Goal: Task Accomplishment & Management: Use online tool/utility

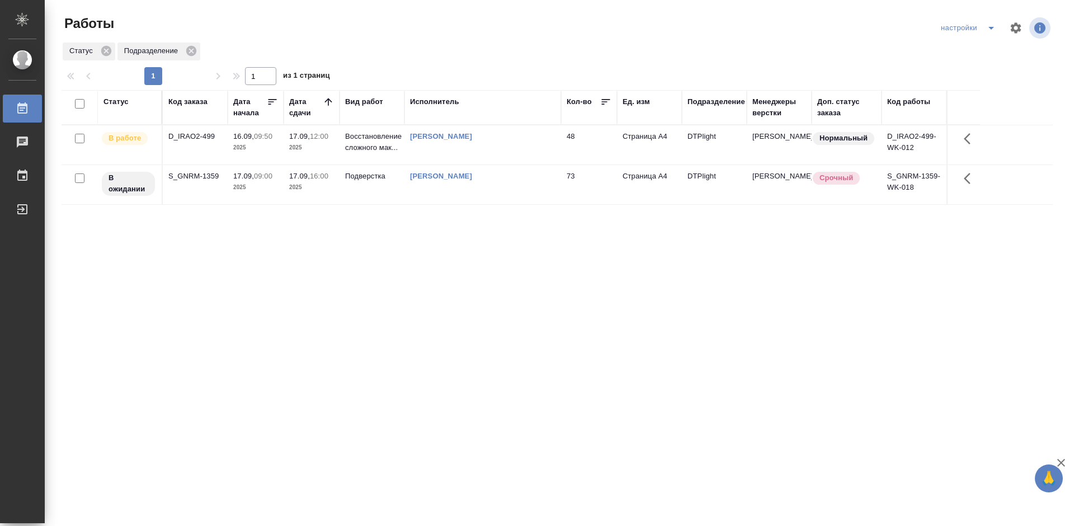
click at [198, 134] on div "D_IRAO2-499" at bounding box center [195, 136] width 54 height 11
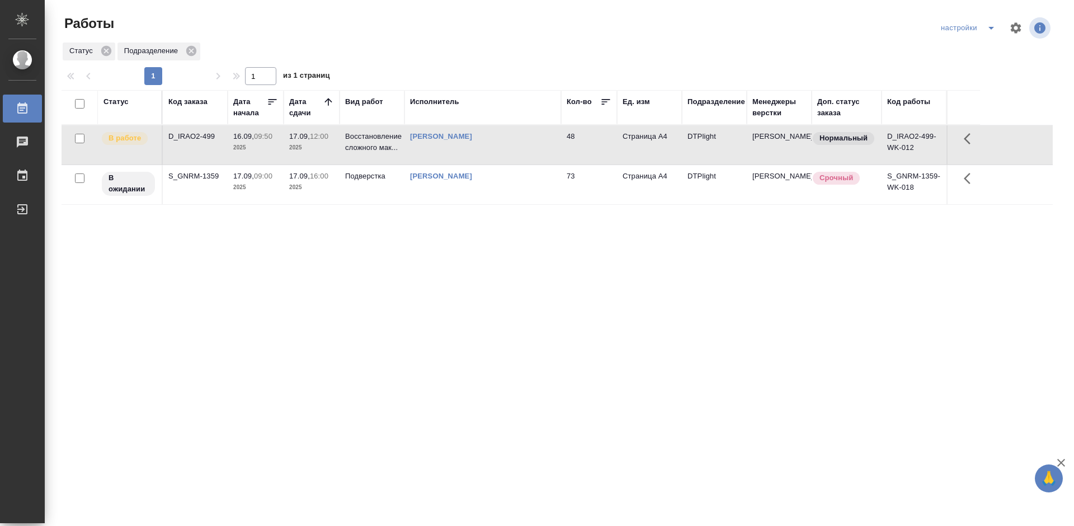
click at [198, 134] on div "D_IRAO2-499" at bounding box center [195, 136] width 54 height 11
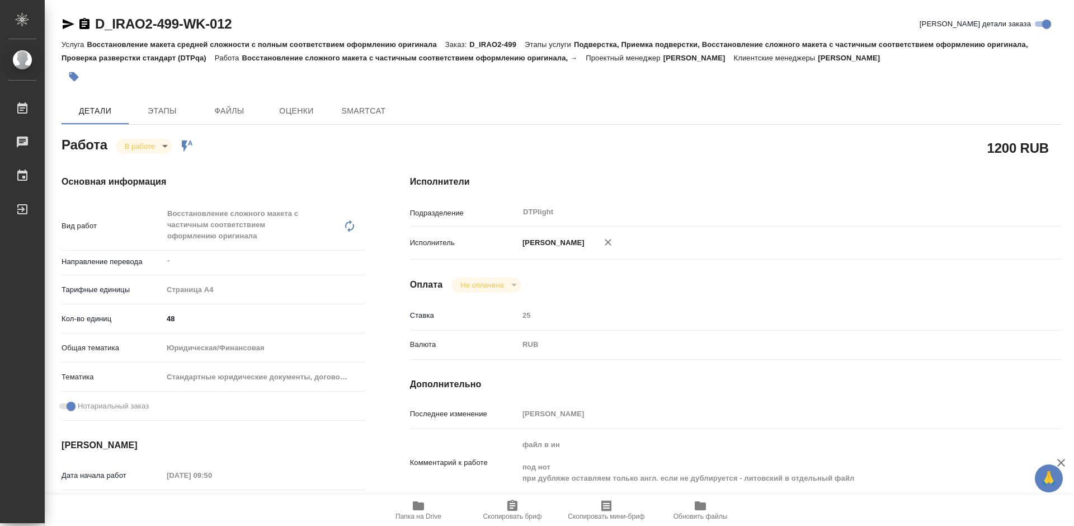
type textarea "x"
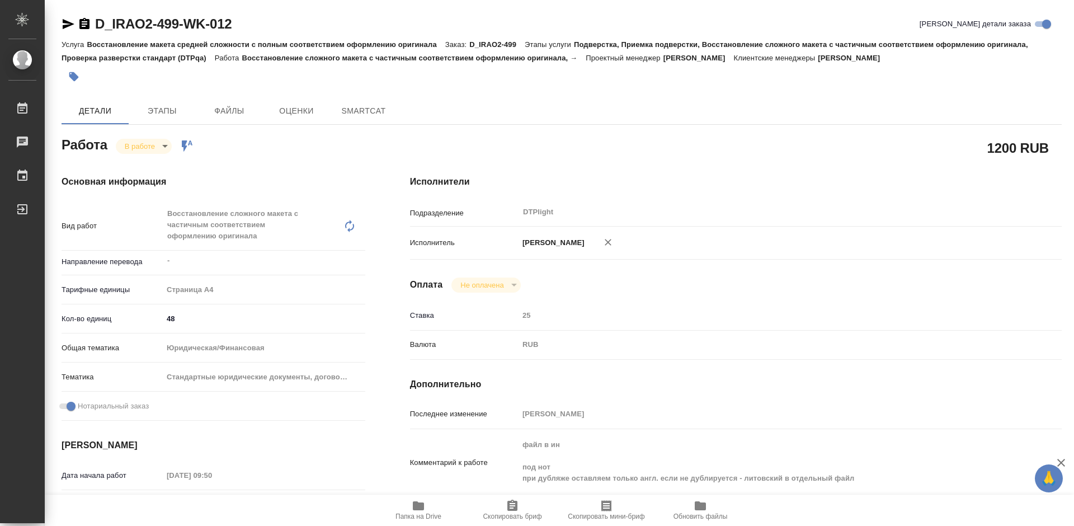
type textarea "x"
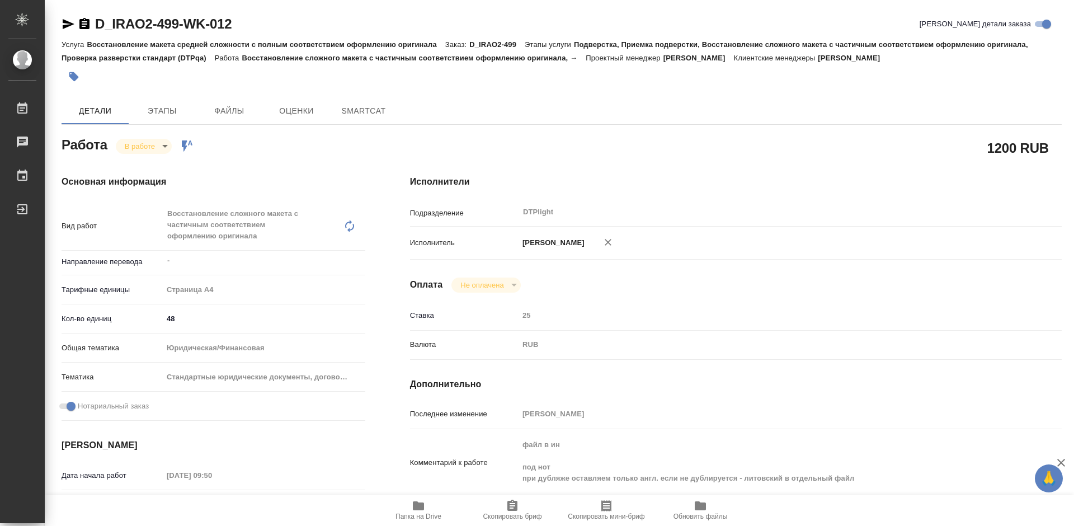
type textarea "x"
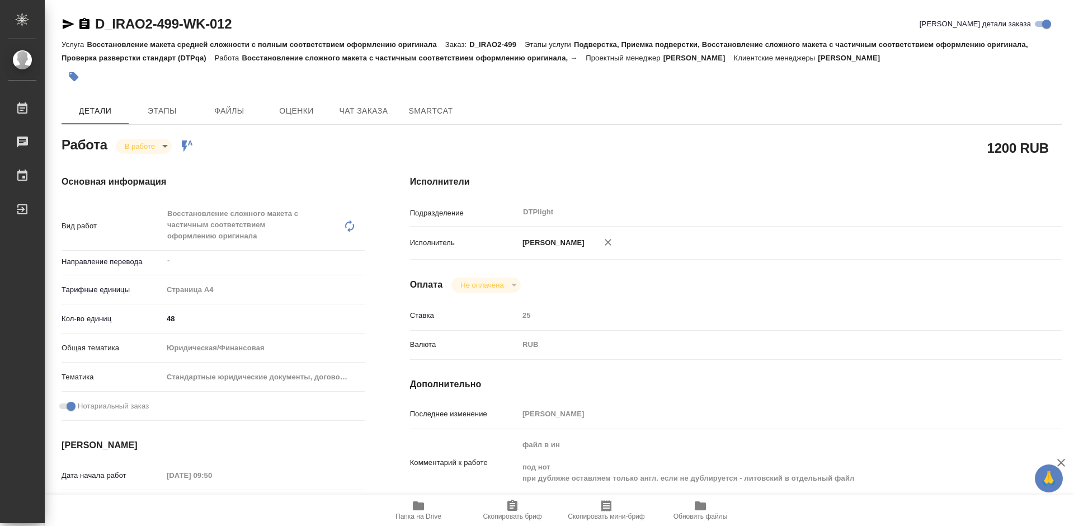
scroll to position [168, 0]
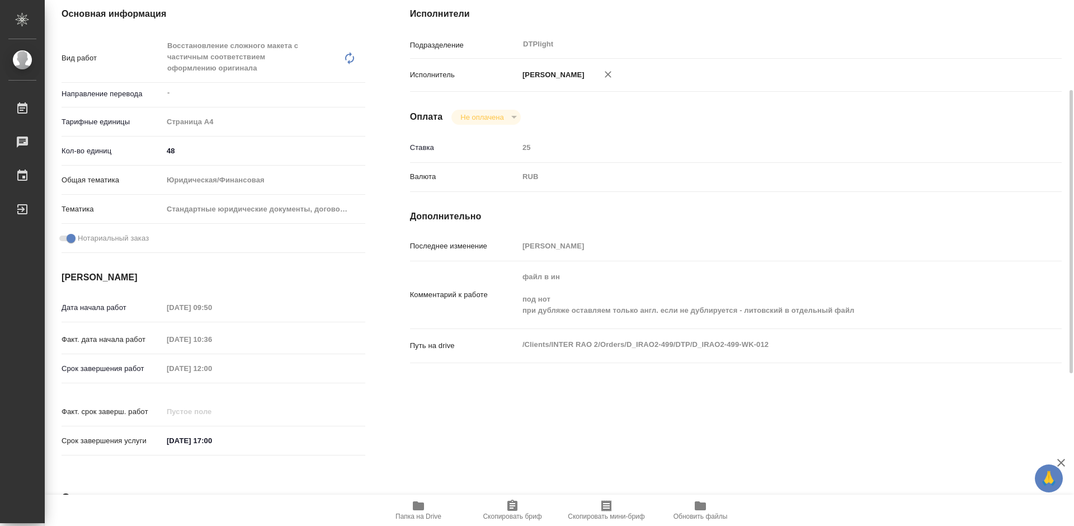
type textarea "x"
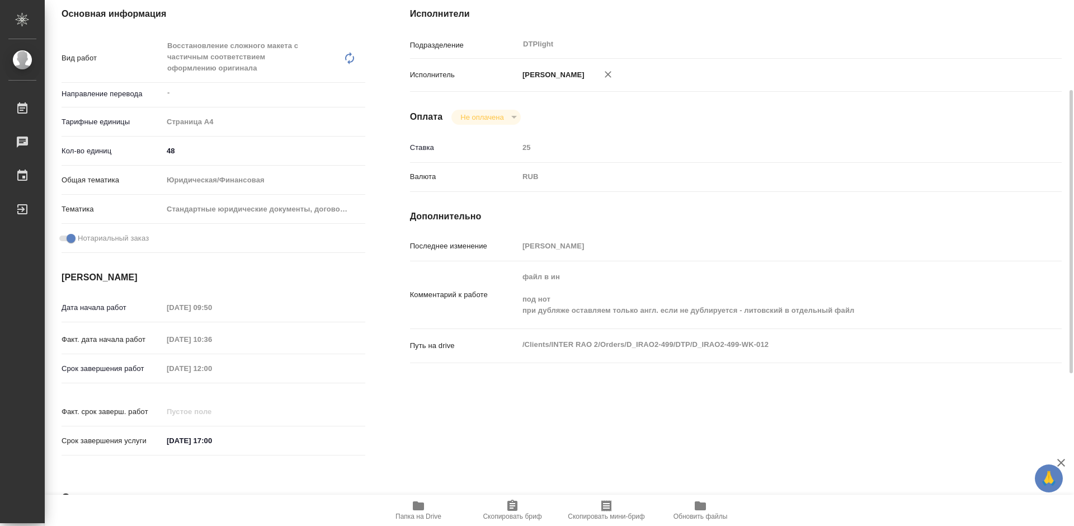
type textarea "x"
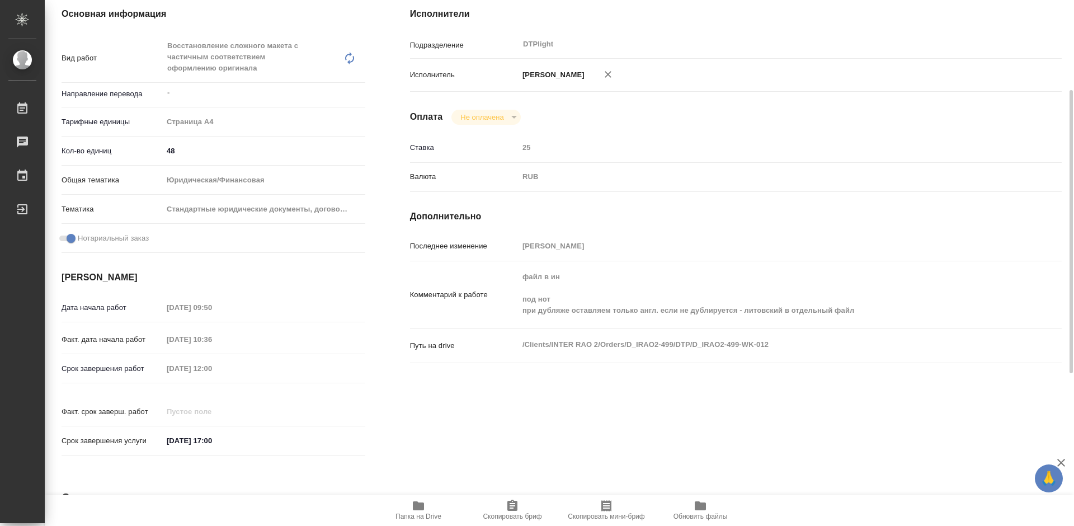
click at [426, 509] on span "Папка на Drive" at bounding box center [418, 509] width 81 height 21
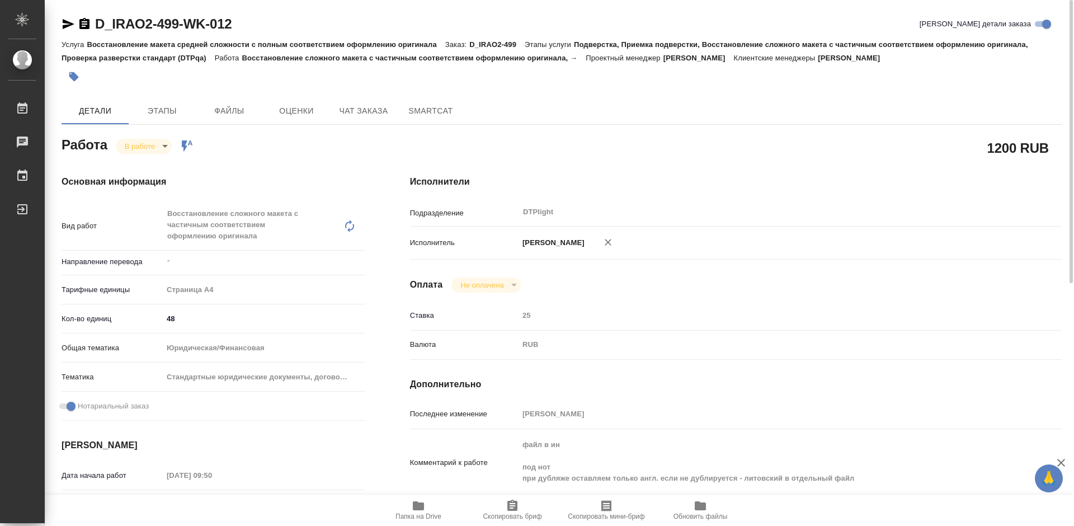
click at [83, 23] on icon "button" at bounding box center [84, 23] width 10 height 11
drag, startPoint x: 253, startPoint y: 22, endPoint x: 94, endPoint y: 25, distance: 158.9
click at [94, 25] on div "D_IRAO2-499-WK-012 Кратко детали заказа" at bounding box center [562, 24] width 1001 height 18
copy link "D_IRAO2-499-WK-012"
